Goal: Task Accomplishment & Management: Manage account settings

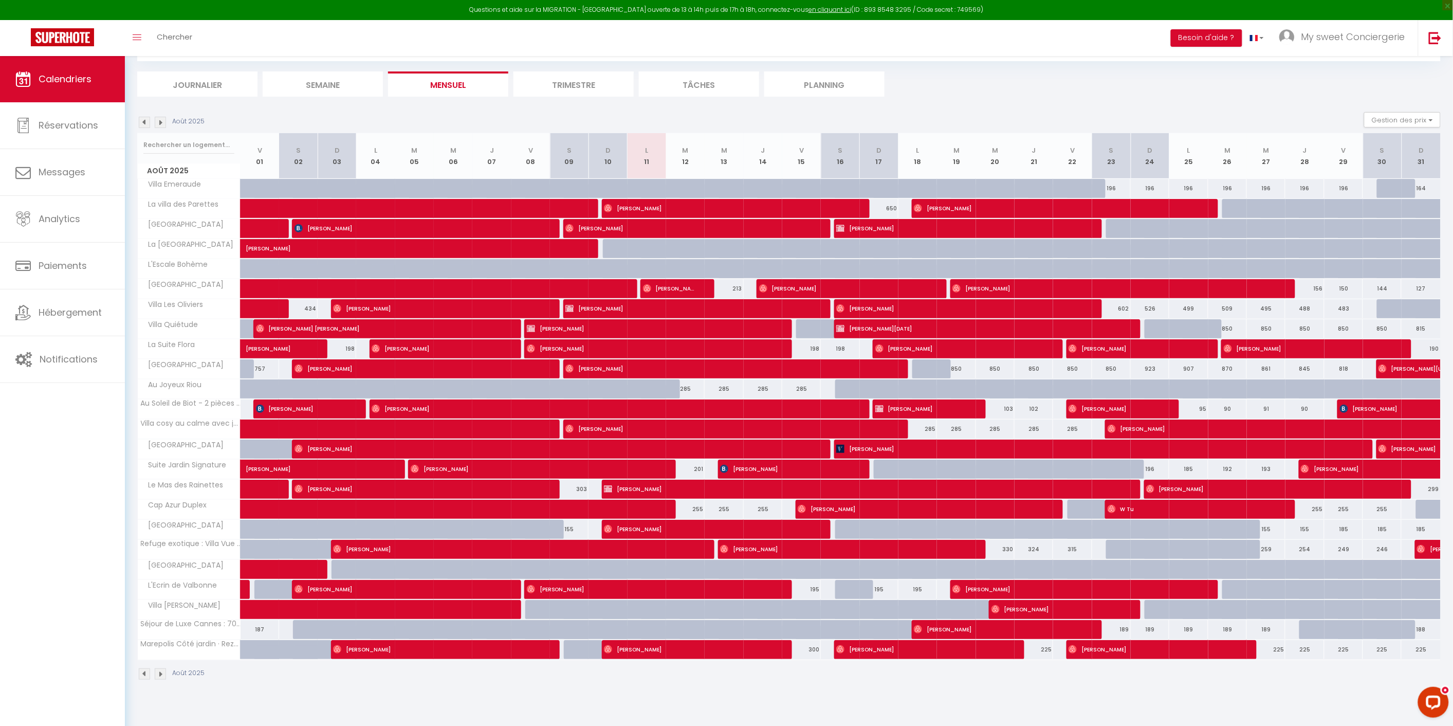
scroll to position [55, 0]
click at [57, 313] on span "Hébergement" at bounding box center [70, 312] width 63 height 13
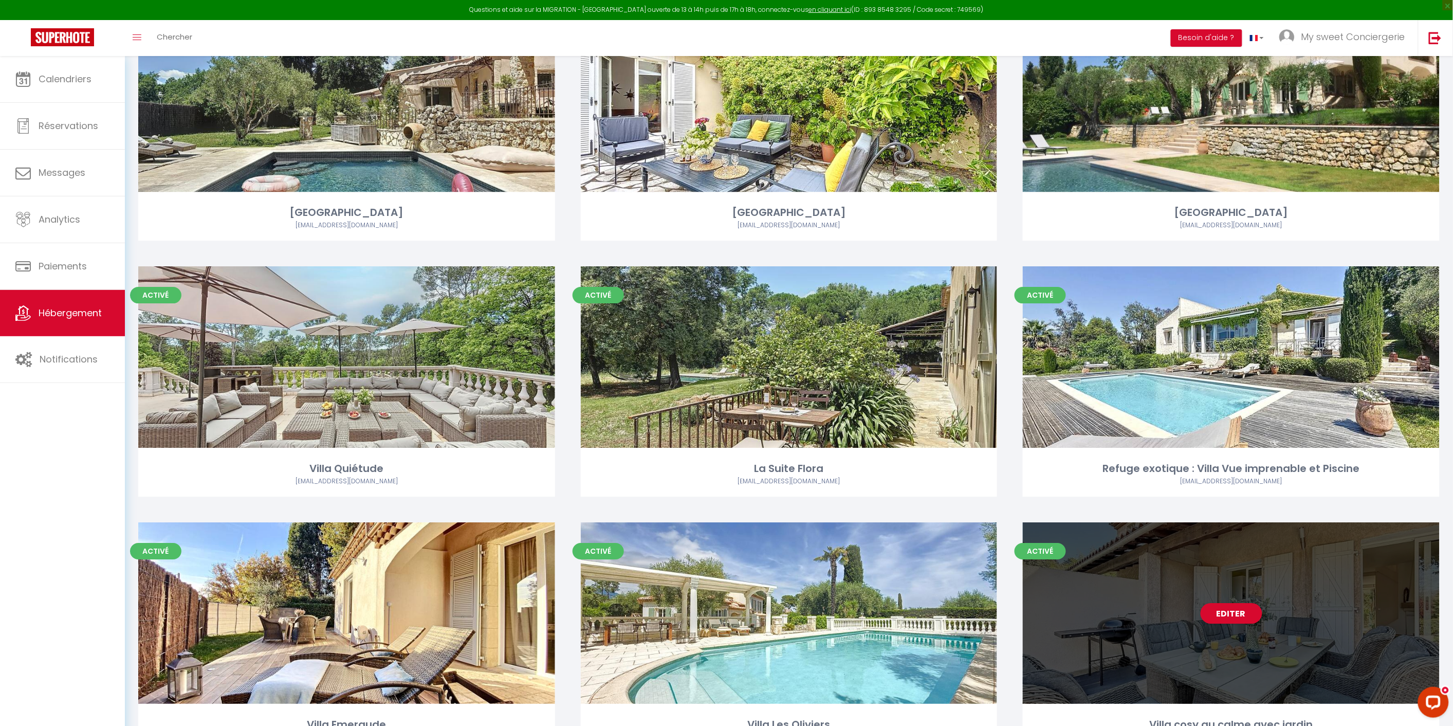
scroll to position [1467, 0]
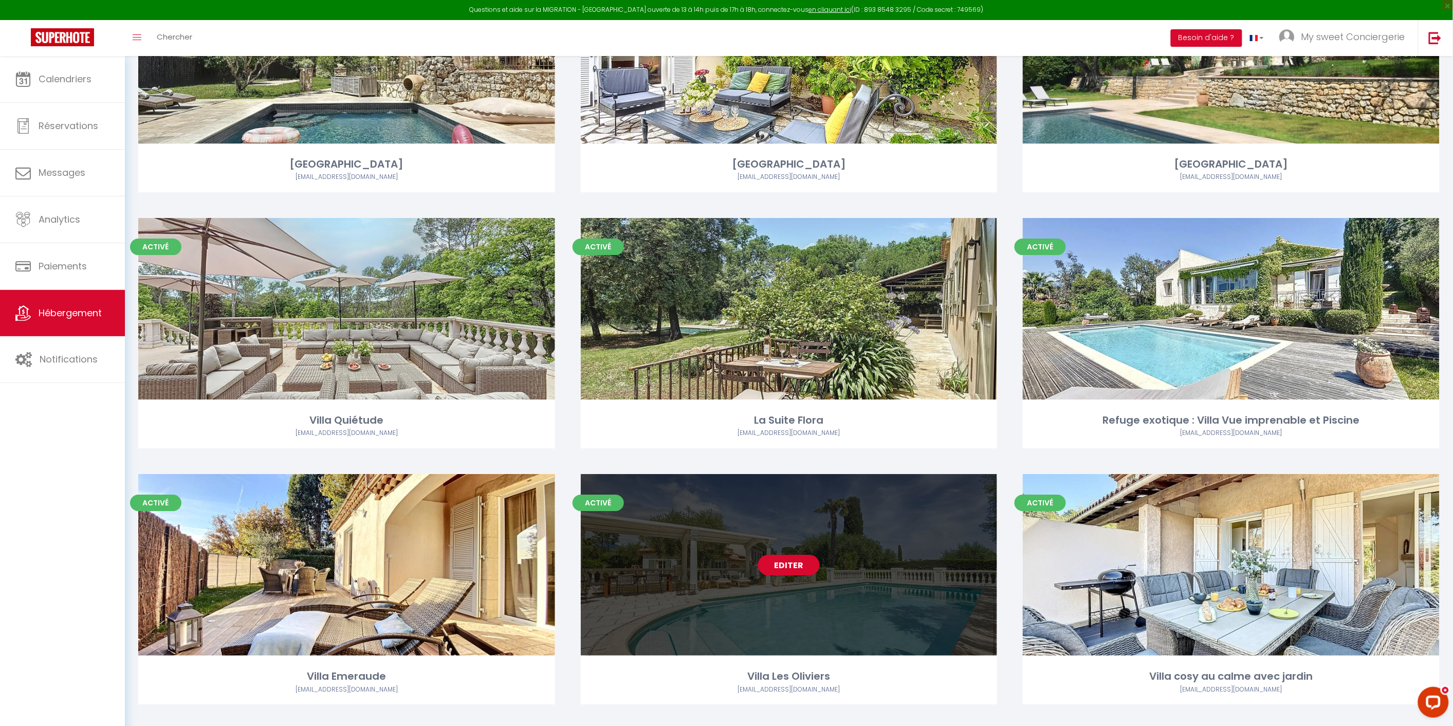
click at [800, 554] on link "Editer" at bounding box center [789, 564] width 62 height 21
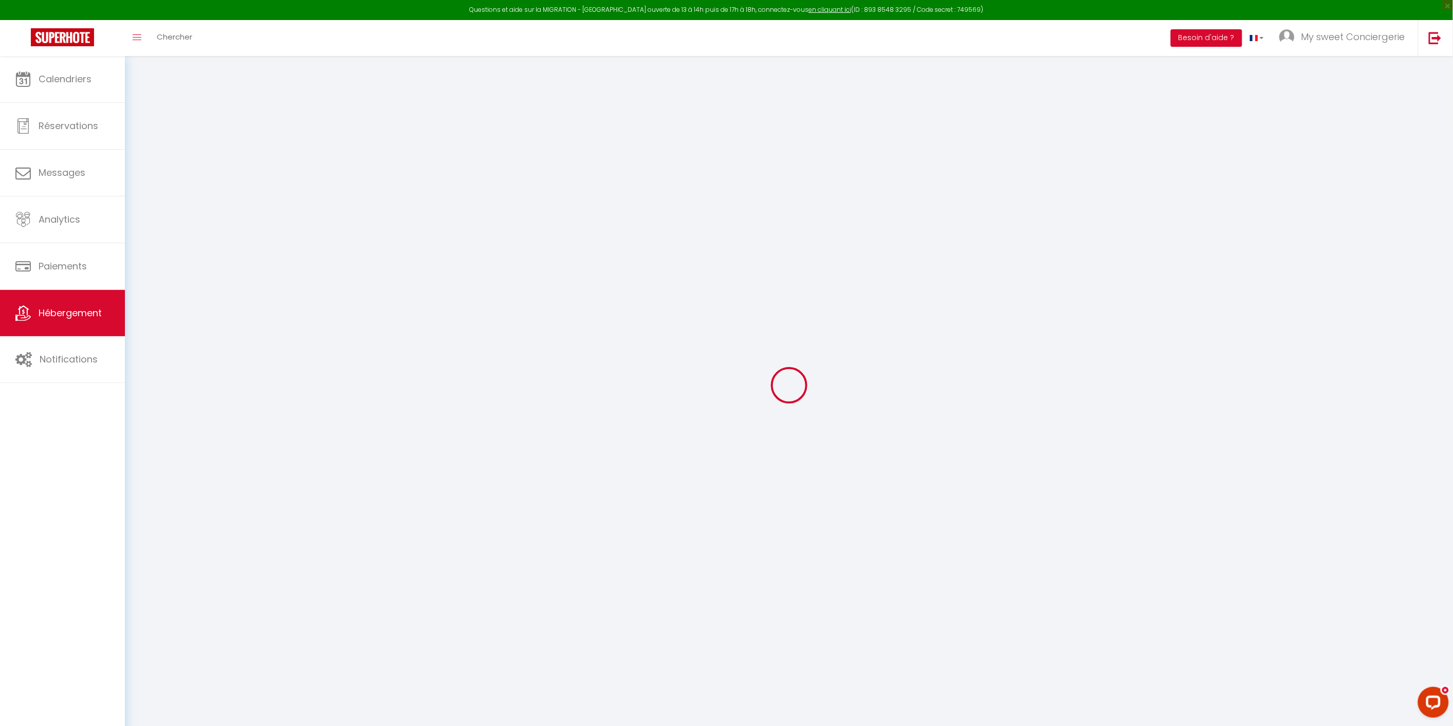
select select "+ 5 %"
select select "+ 2 %"
select select "+ 15 %"
select select
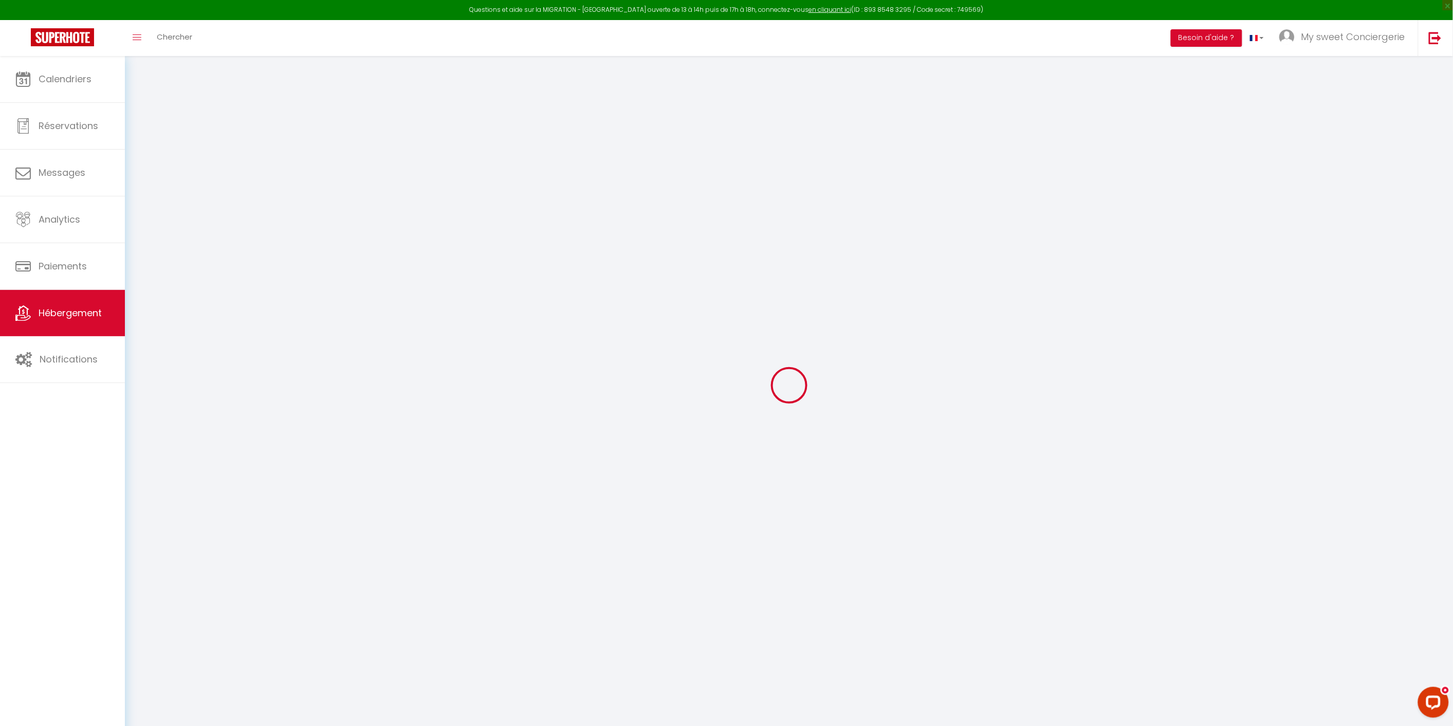
checkbox input "false"
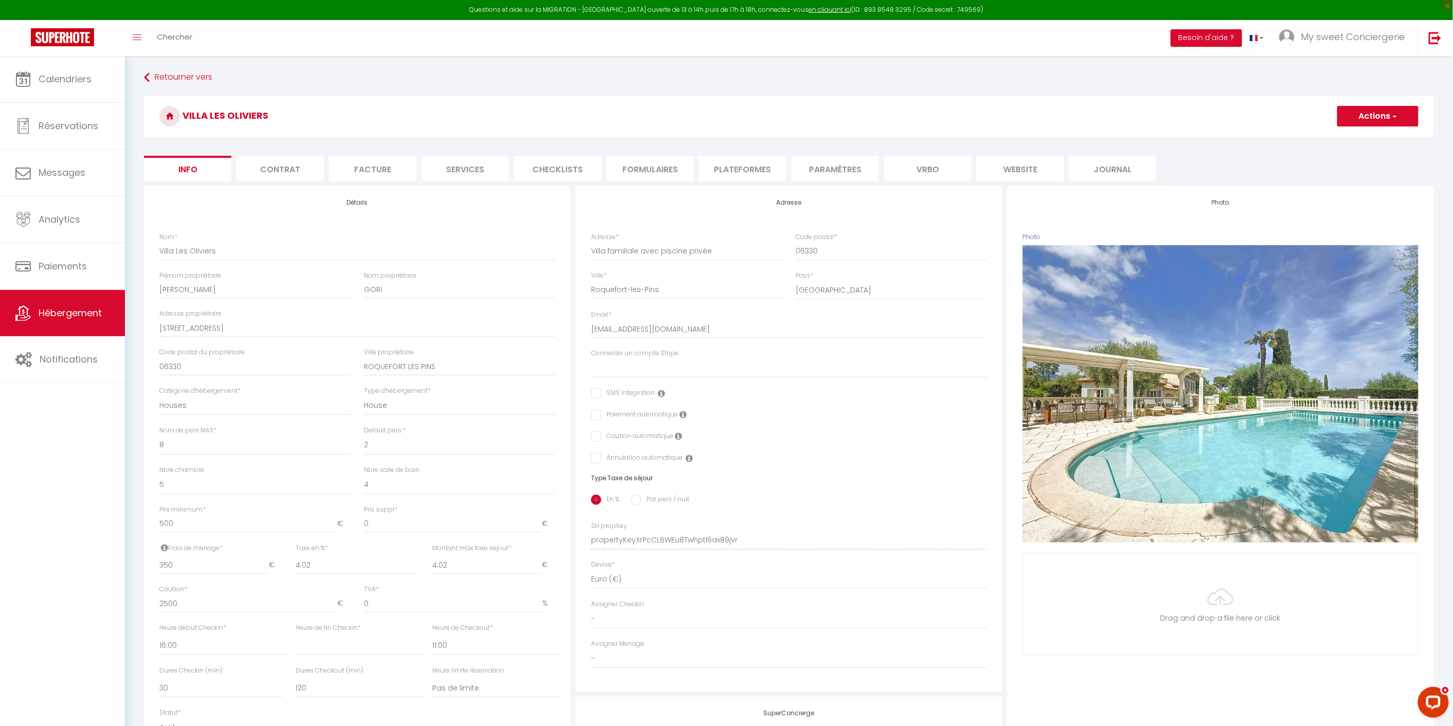
select select
checkbox input "false"
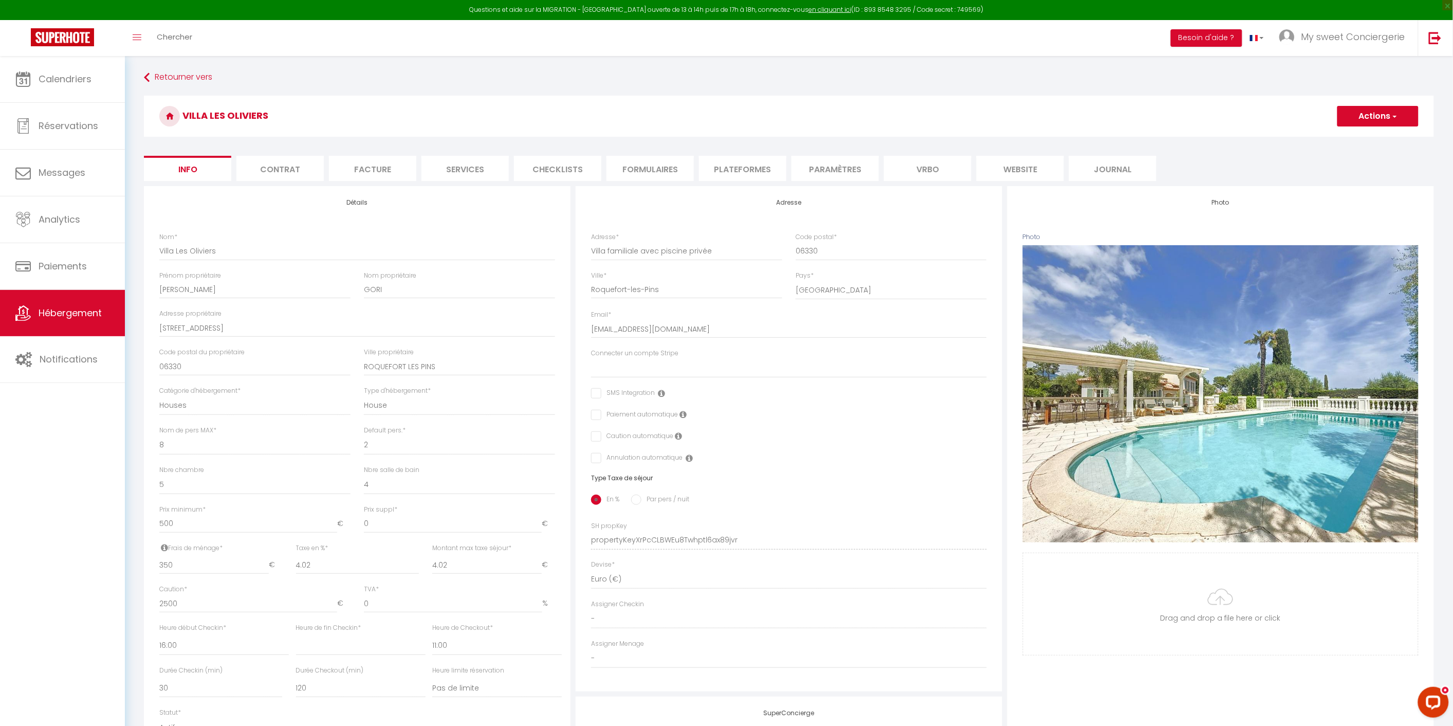
checkbox input "false"
select select "4258-869398787232168351"
click at [736, 169] on li "Plateformes" at bounding box center [742, 168] width 87 height 25
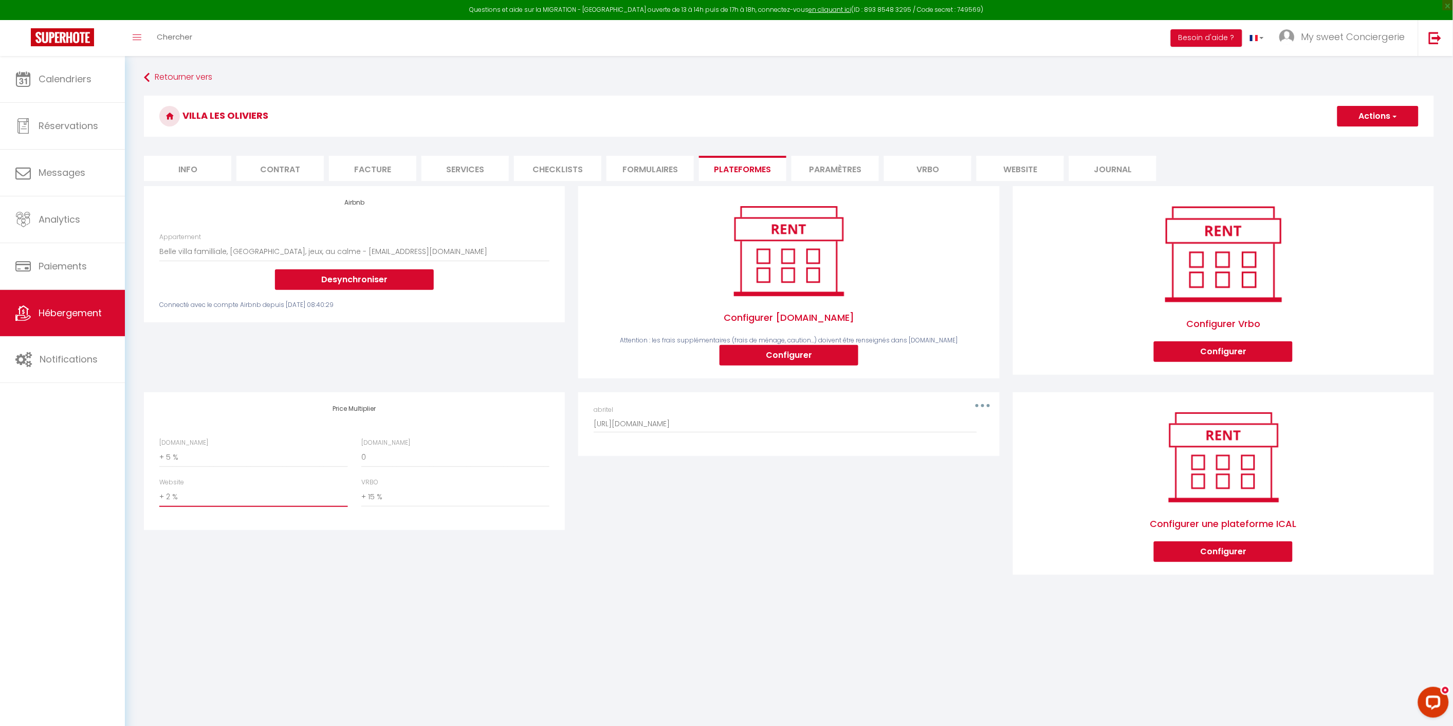
click at [172, 498] on select "0 + 1 % + 2 % + 3 % + 4 % + 5 % + 6 % + 7 % + 8 % + 9 %" at bounding box center [253, 497] width 188 height 20
select select "+ 5 %"
click at [159, 487] on select "0 + 1 % + 2 % + 3 % + 4 % + 5 % + 6 % + 7 % + 8 % + 9 %" at bounding box center [253, 497] width 188 height 20
click at [223, 460] on select "0 + 1 % + 2 % + 3 % + 4 % + 5 % + 6 % + 7 % + 8 % + 9 %" at bounding box center [253, 458] width 188 height 20
select select "+ 10 %"
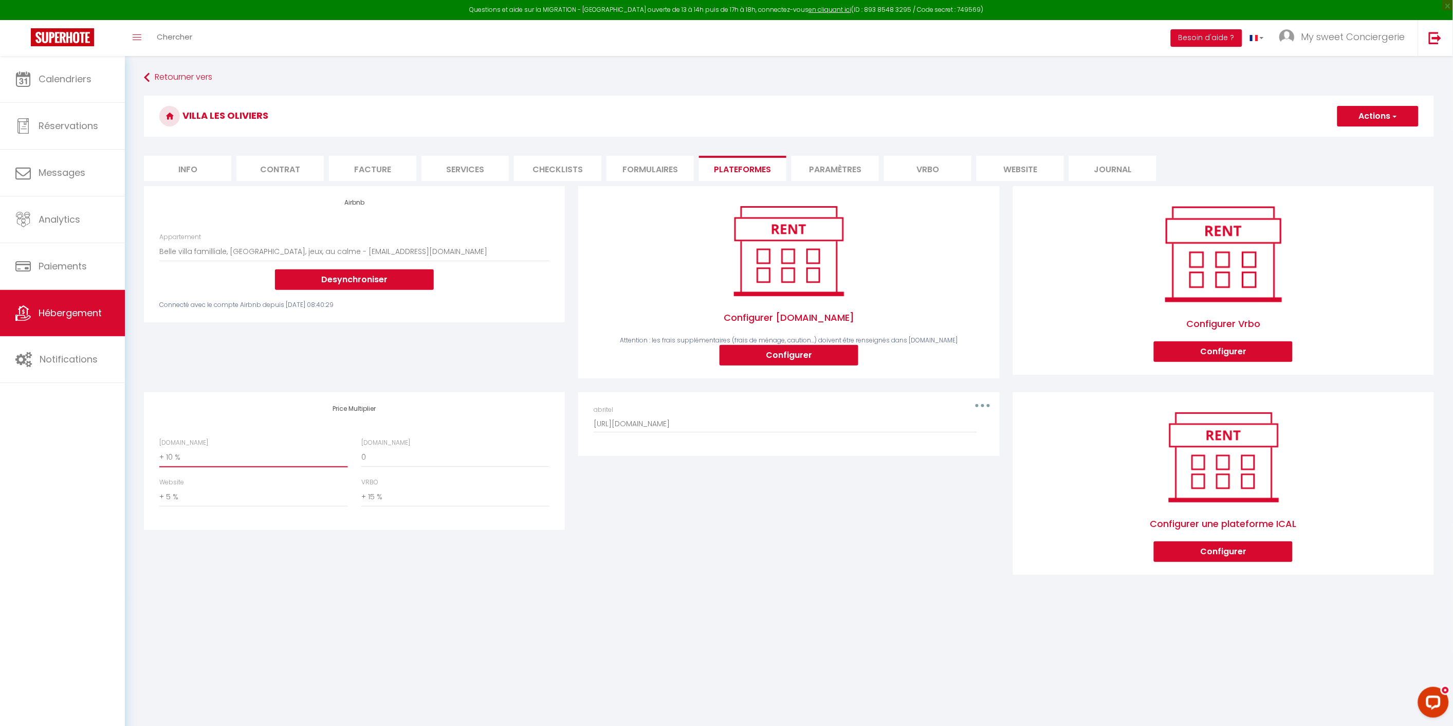
click at [159, 448] on select "0 + 1 % + 2 % + 3 % + 4 % + 5 % + 6 % + 7 % + 8 % + 9 %" at bounding box center [253, 458] width 188 height 20
click at [1384, 122] on button "Actions" at bounding box center [1377, 116] width 81 height 21
click at [1372, 137] on link "Enregistrer" at bounding box center [1377, 138] width 81 height 13
